Goal: Information Seeking & Learning: Learn about a topic

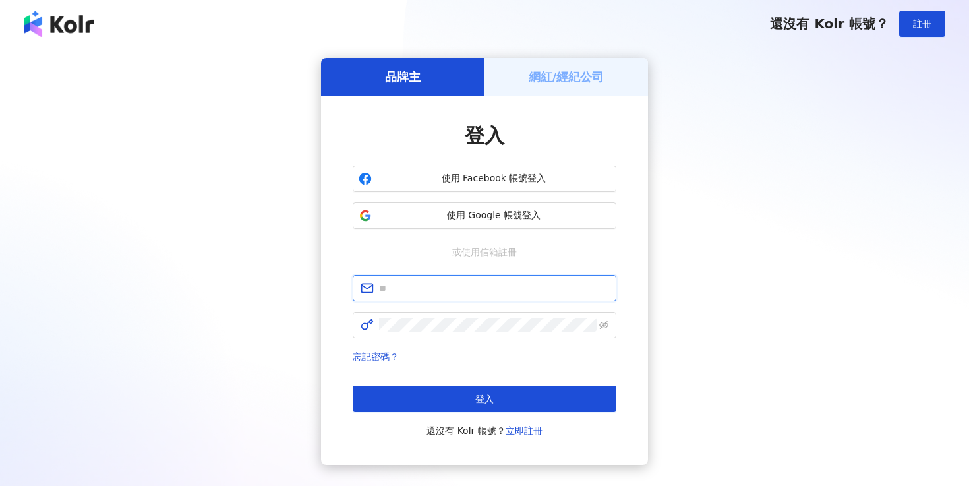
click at [441, 282] on input "text" at bounding box center [493, 288] width 229 height 15
type input "**********"
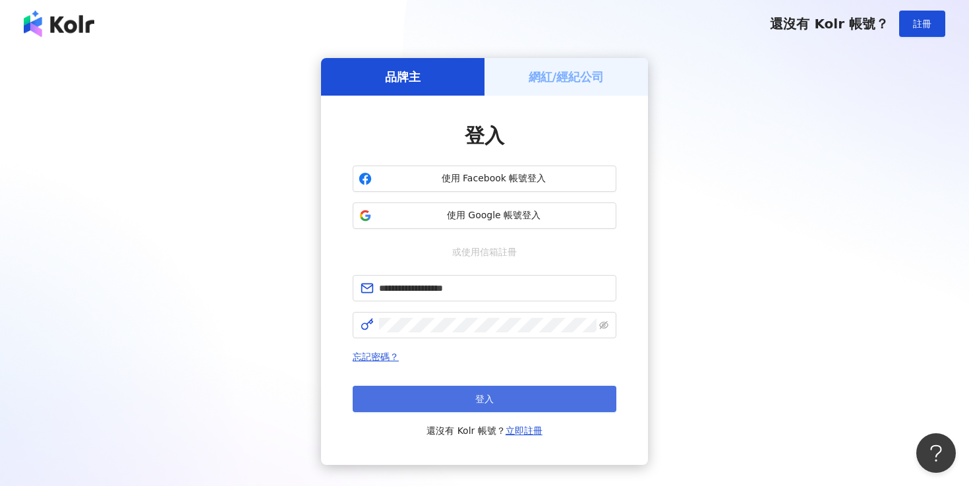
click at [529, 399] on button "登入" at bounding box center [485, 399] width 264 height 26
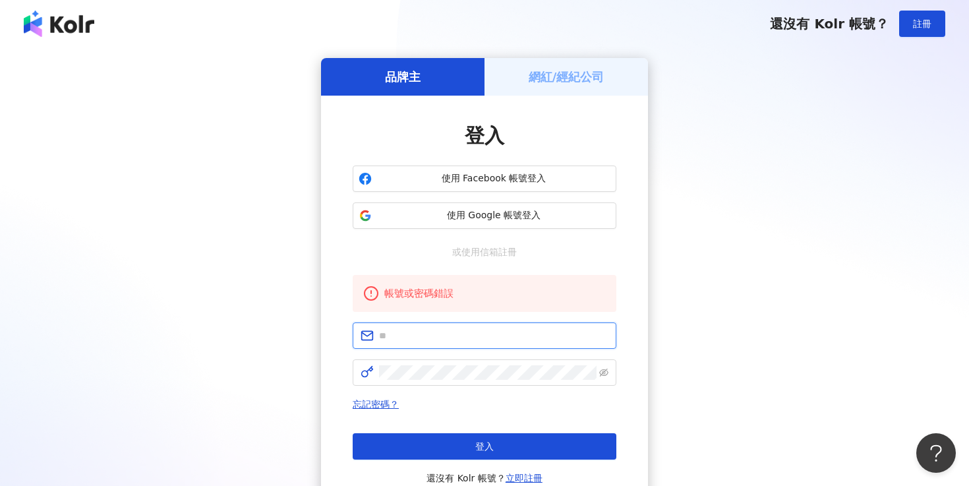
type input "**********"
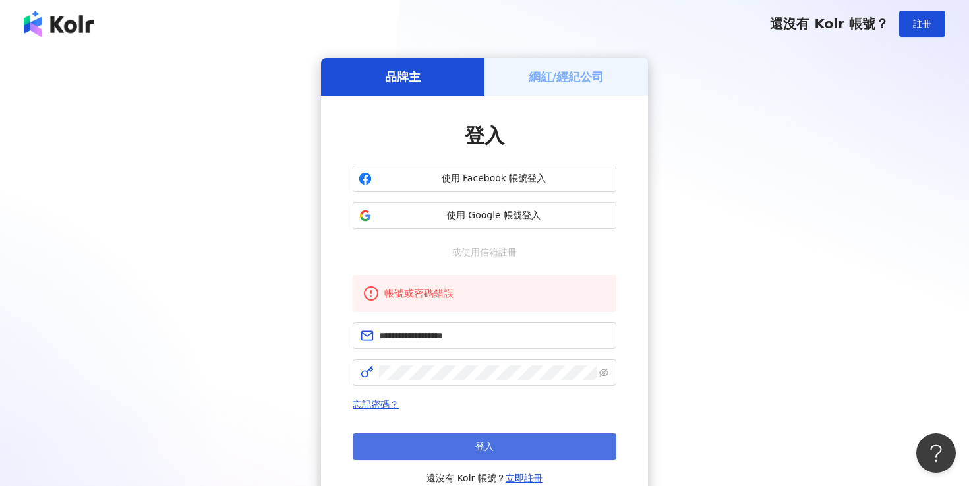
click at [487, 438] on button "登入" at bounding box center [485, 446] width 264 height 26
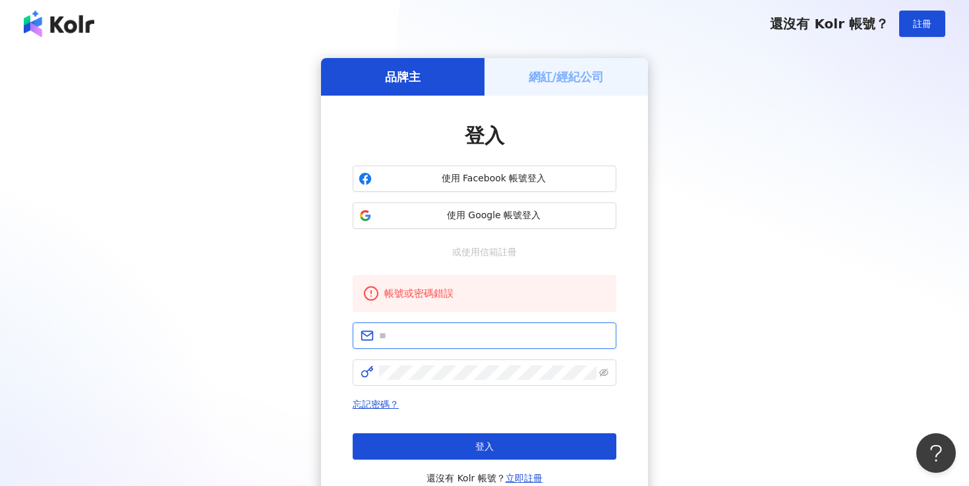
type input "**********"
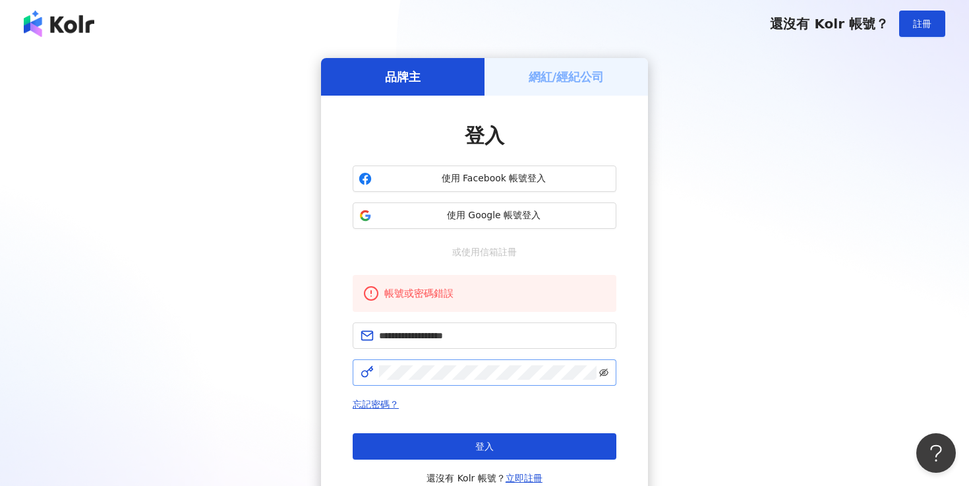
click at [600, 372] on icon "eye-invisible" at bounding box center [603, 373] width 9 height 8
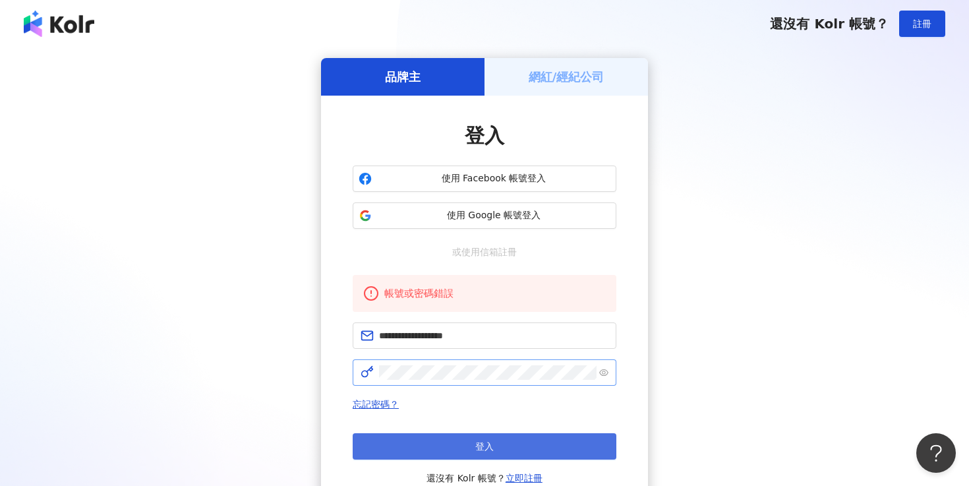
click at [446, 440] on button "登入" at bounding box center [485, 446] width 264 height 26
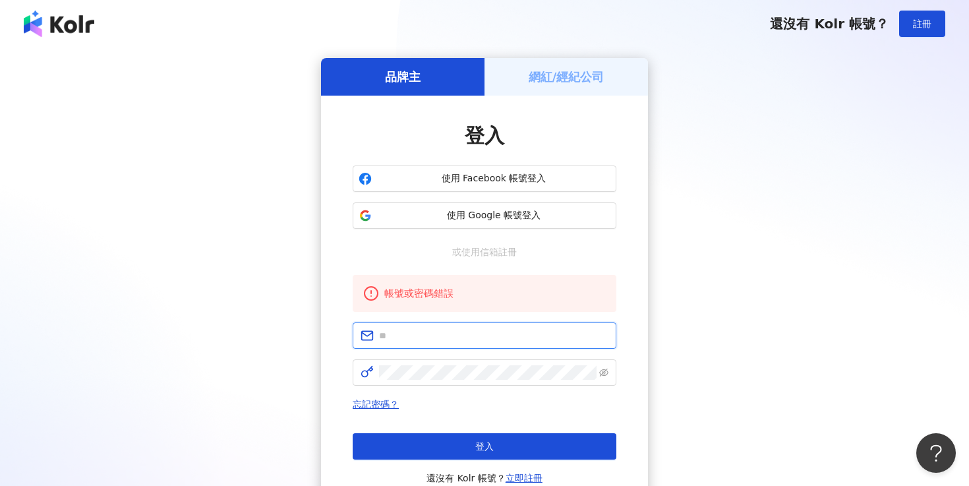
type input "**********"
click at [446, 440] on button "登入" at bounding box center [485, 446] width 264 height 26
type input "**********"
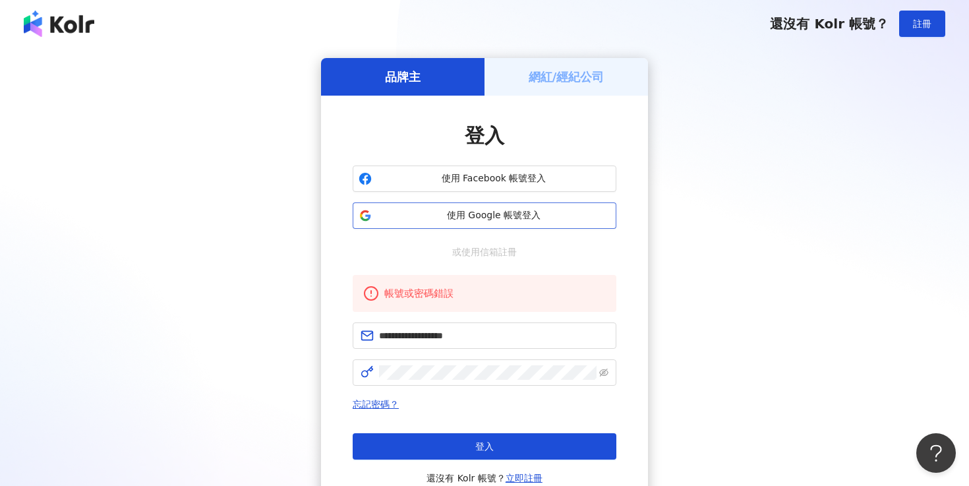
click at [529, 221] on span "使用 Google 帳號登入" at bounding box center [493, 215] width 233 height 13
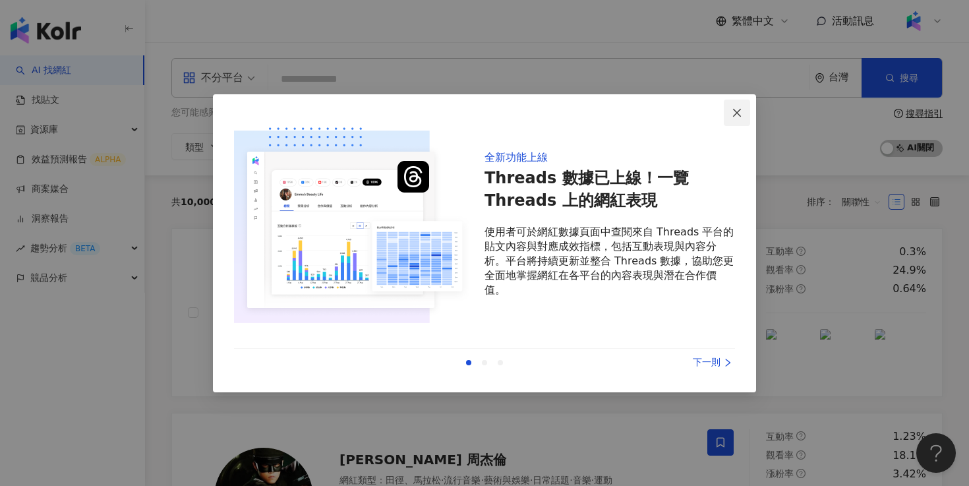
click at [736, 113] on icon "close" at bounding box center [737, 113] width 8 height 8
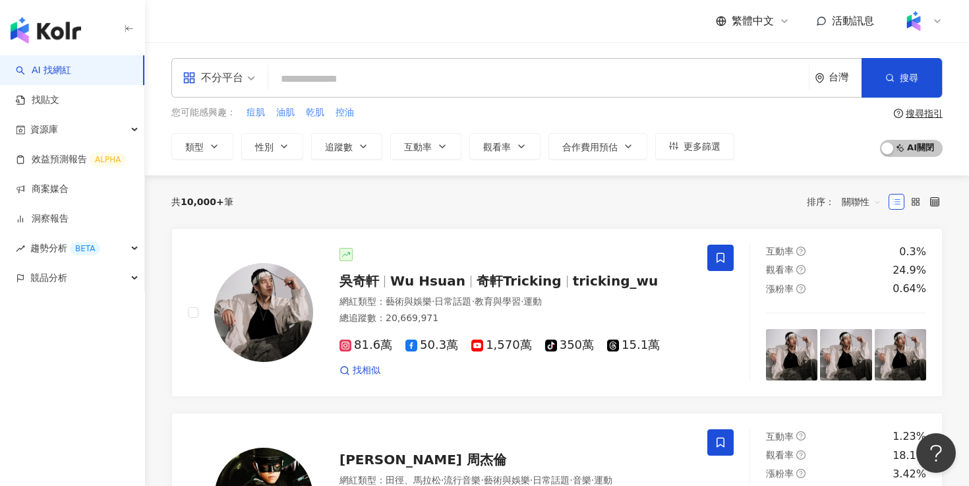
click at [303, 74] on input "search" at bounding box center [539, 79] width 530 height 25
click at [221, 152] on button "類型" at bounding box center [202, 146] width 62 height 26
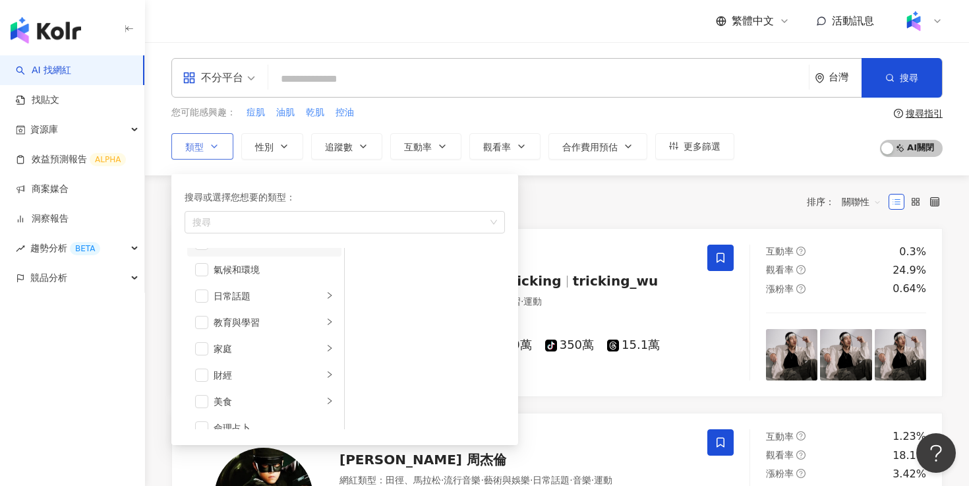
scroll to position [49, 0]
click at [298, 338] on li "家庭" at bounding box center [264, 346] width 154 height 26
click at [376, 291] on div "親子" at bounding box center [434, 290] width 121 height 15
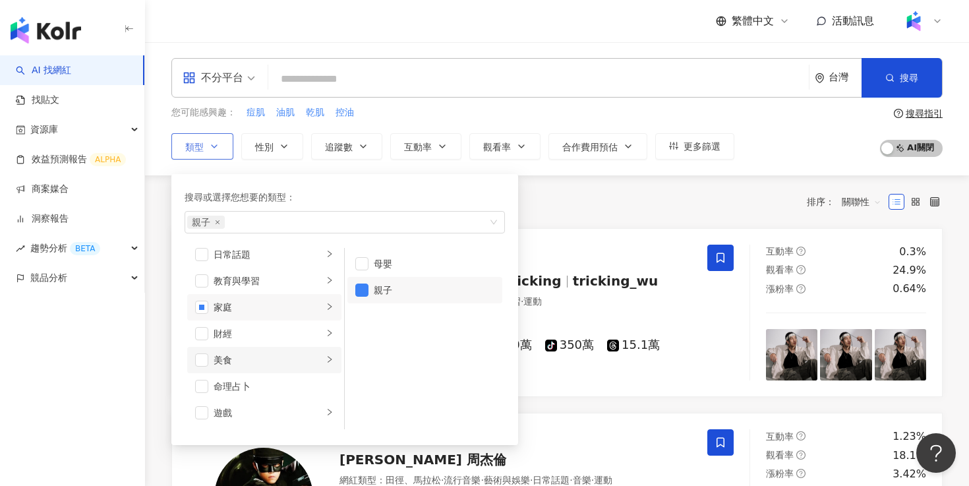
click at [260, 356] on div "美食" at bounding box center [268, 360] width 109 height 15
click at [202, 359] on span "button" at bounding box center [201, 359] width 13 height 13
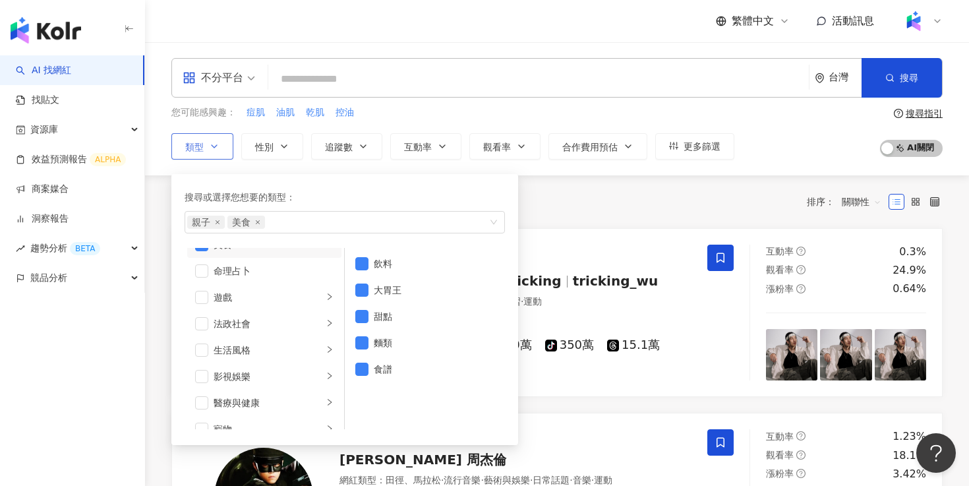
scroll to position [206, 0]
click at [269, 343] on div "生活風格" at bounding box center [268, 347] width 109 height 15
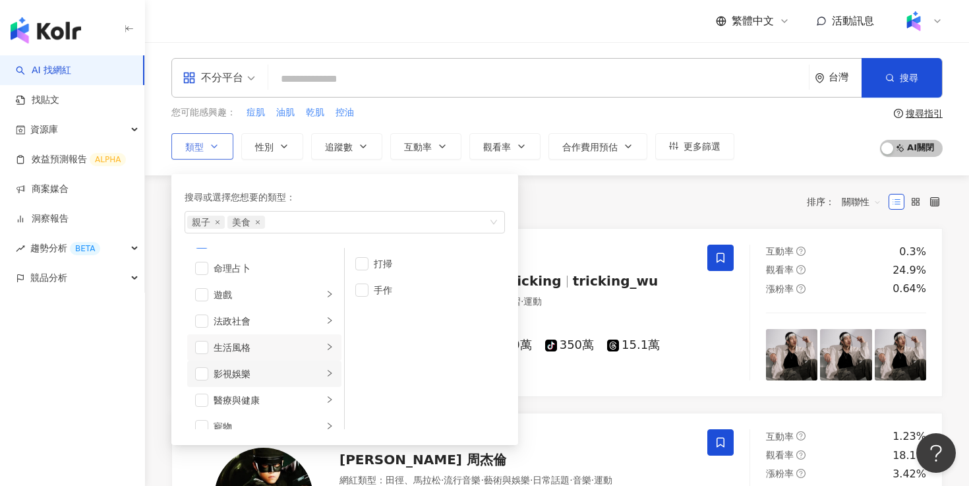
click at [245, 370] on div "影視娛樂" at bounding box center [268, 374] width 109 height 15
click at [247, 397] on div "醫療與健康" at bounding box center [268, 400] width 109 height 15
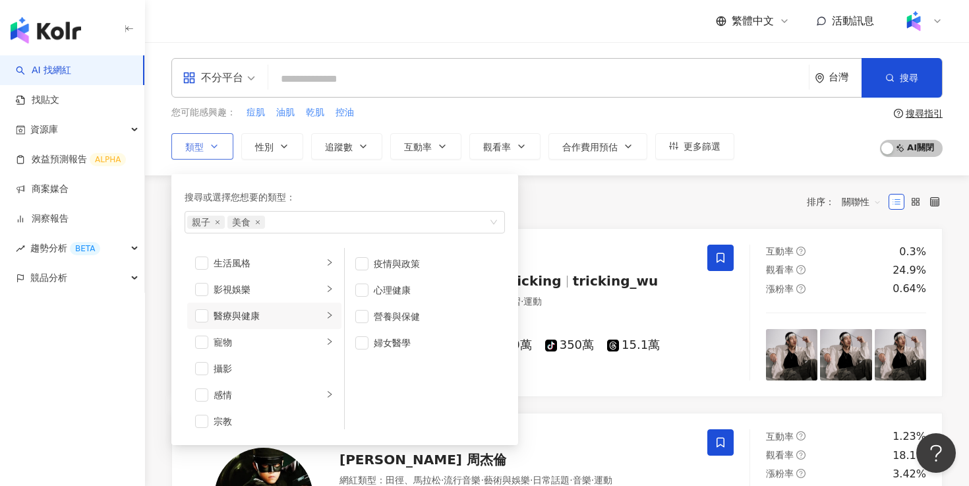
scroll to position [292, 0]
click at [246, 364] on div "攝影" at bounding box center [274, 367] width 120 height 15
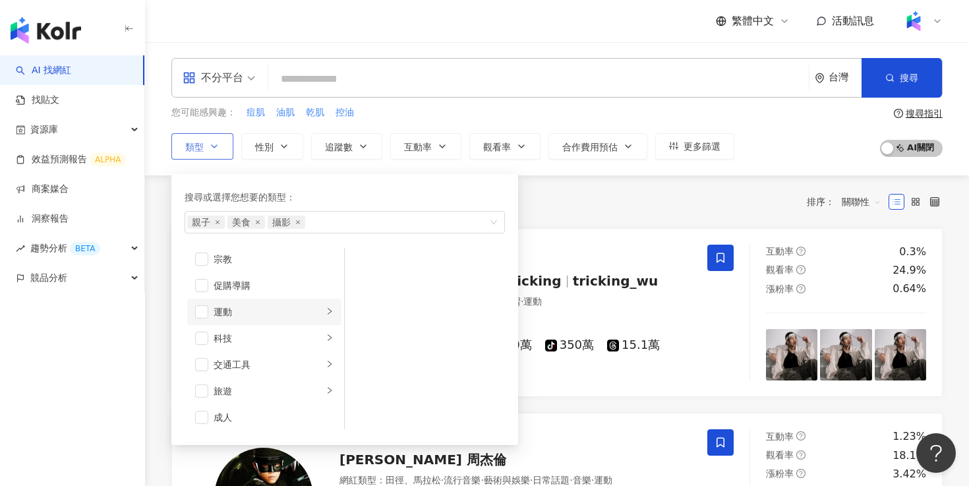
scroll to position [457, 0]
click at [251, 386] on div "旅遊" at bounding box center [268, 387] width 109 height 15
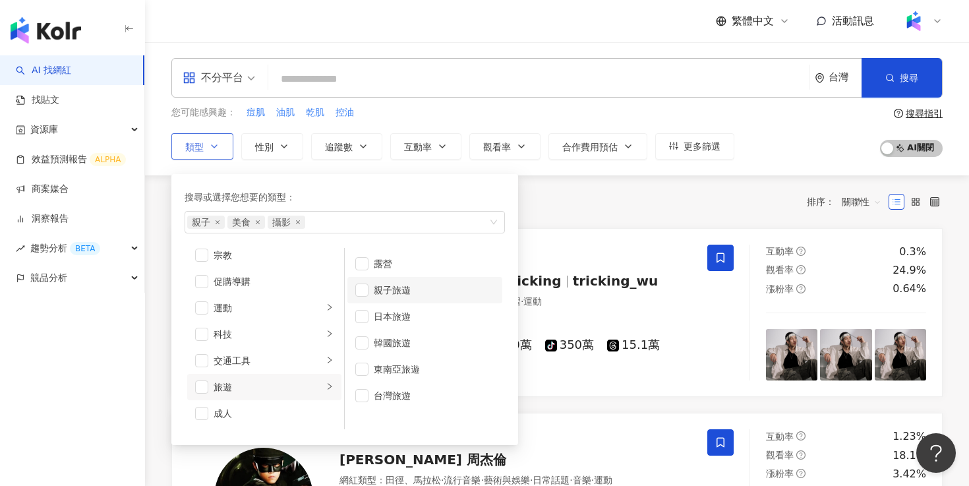
click at [386, 293] on div "親子旅遊" at bounding box center [434, 290] width 121 height 15
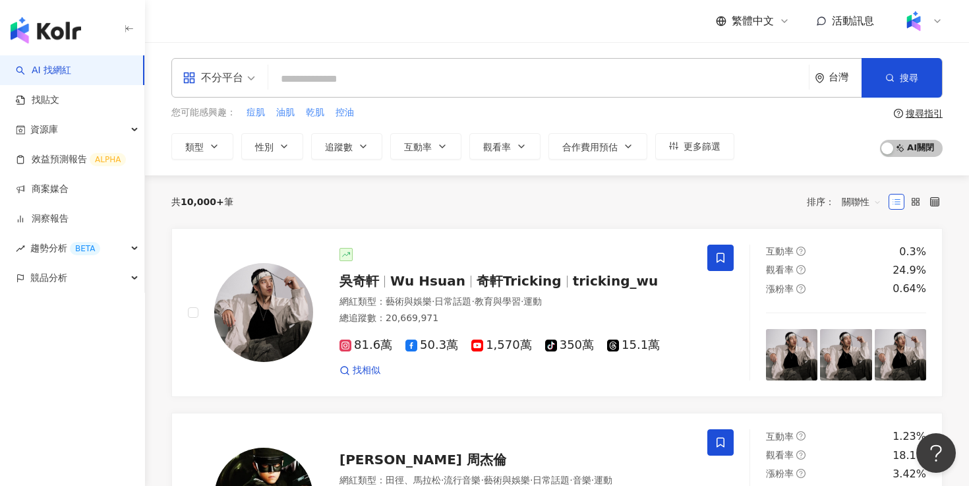
click at [564, 200] on div "共 10,000+ 筆 排序： 關聯性" at bounding box center [556, 201] width 771 height 21
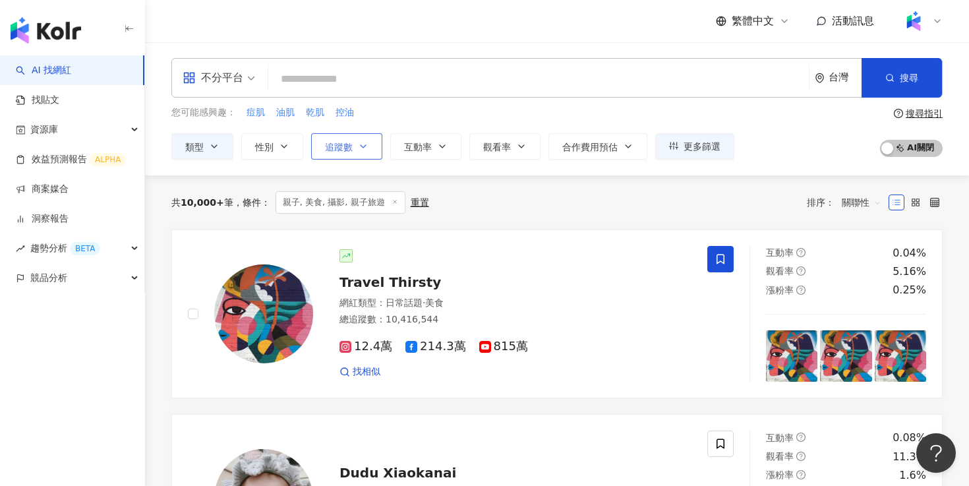
click at [366, 150] on icon "button" at bounding box center [363, 146] width 11 height 11
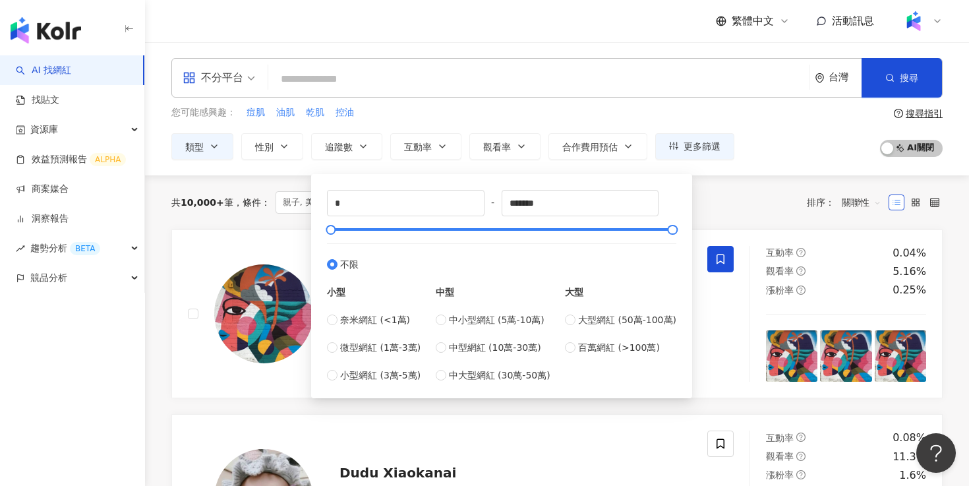
click at [413, 88] on input "search" at bounding box center [539, 79] width 530 height 25
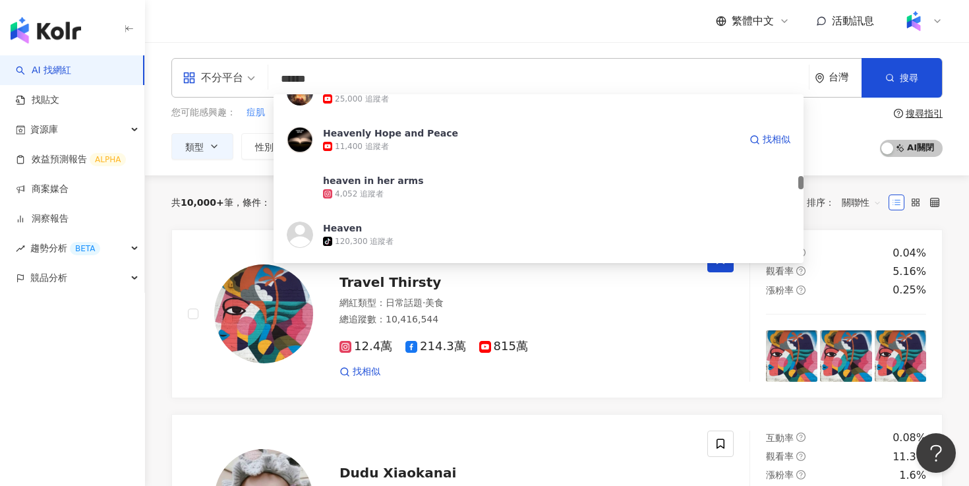
scroll to position [1071, 0]
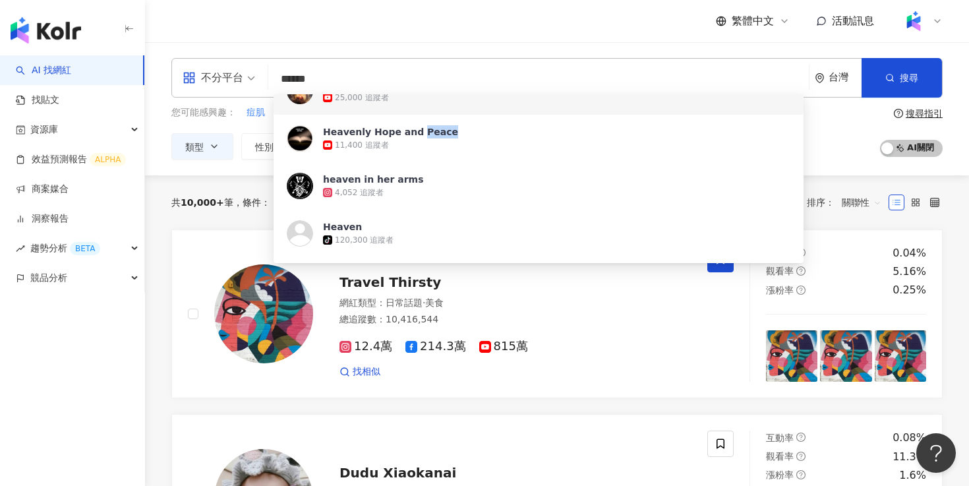
type input "******"
